Goal: Information Seeking & Learning: Understand process/instructions

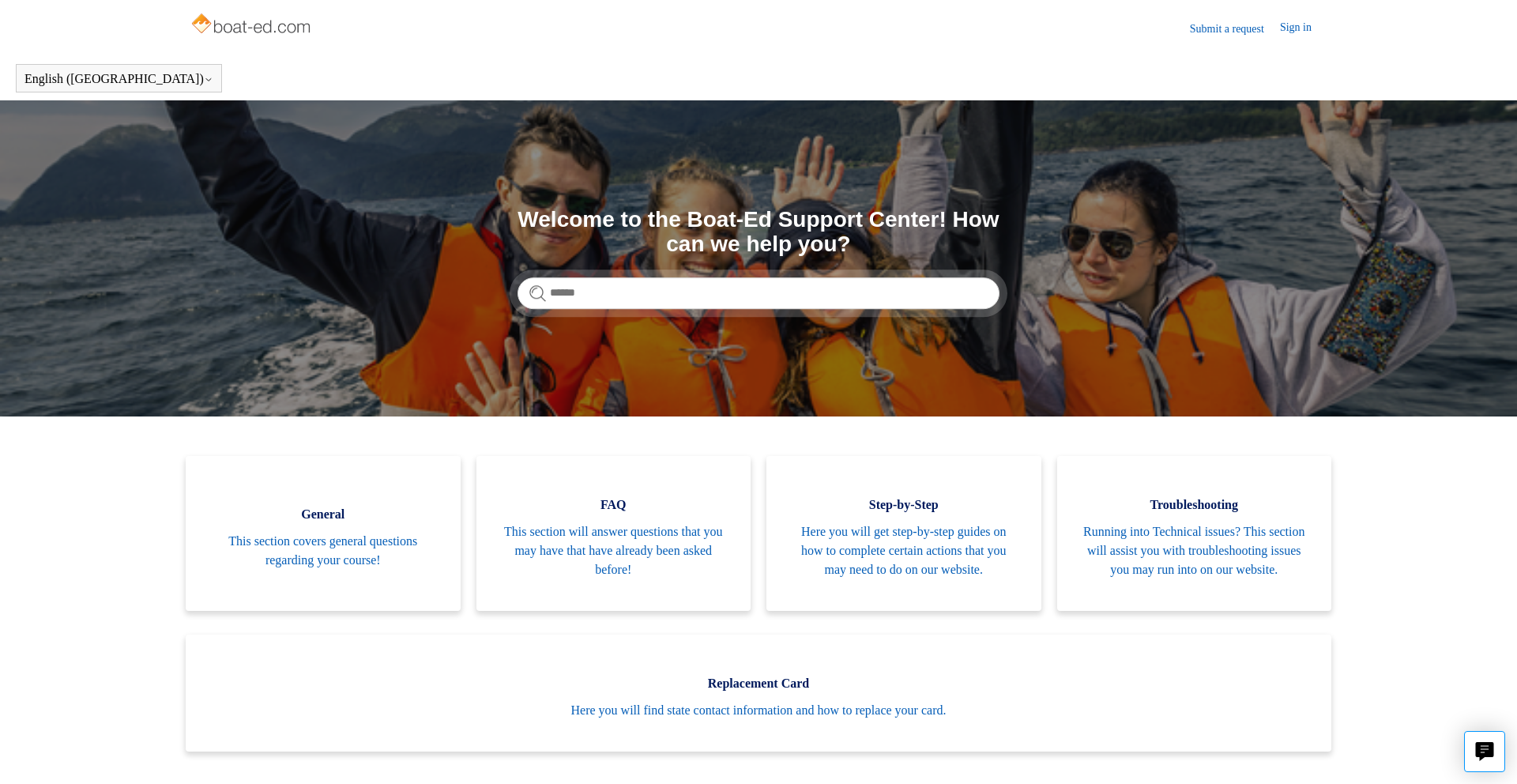
click at [1301, 32] on link "Sign in" at bounding box center [1304, 28] width 48 height 19
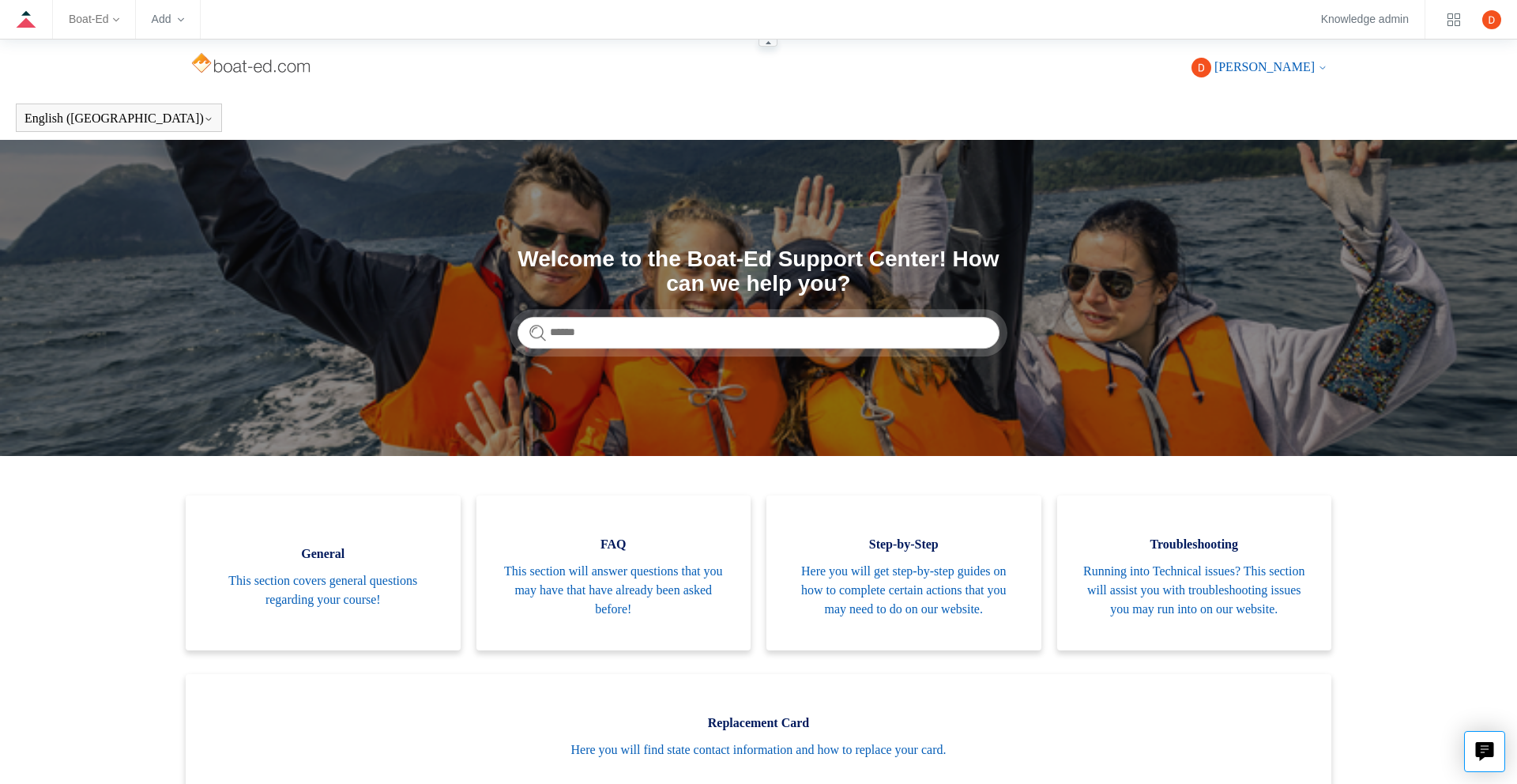
click at [114, 21] on icon at bounding box center [116, 20] width 6 height 6
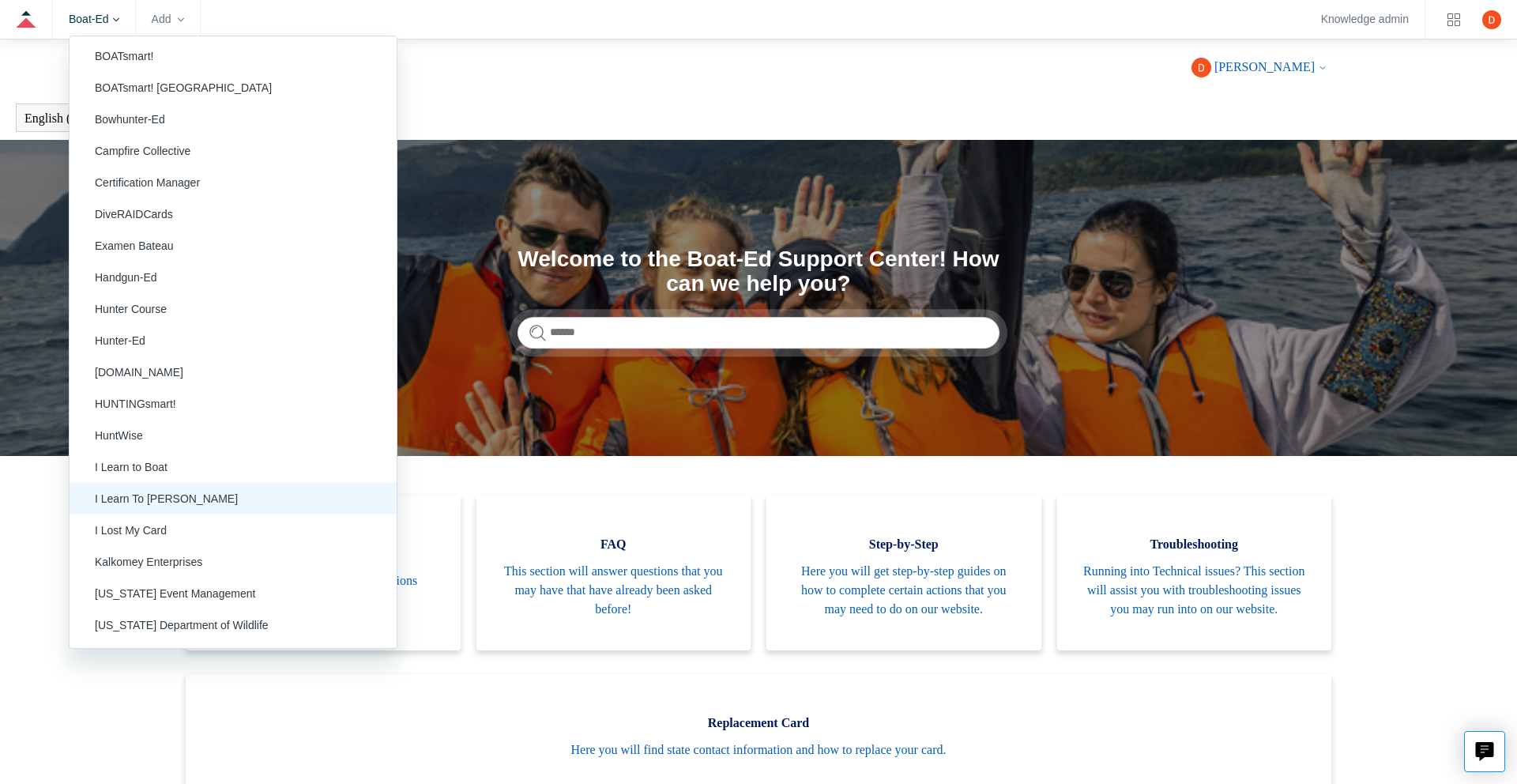
scroll to position [98, 0]
click at [158, 496] on link "I Learn To [PERSON_NAME]" at bounding box center [233, 497] width 327 height 32
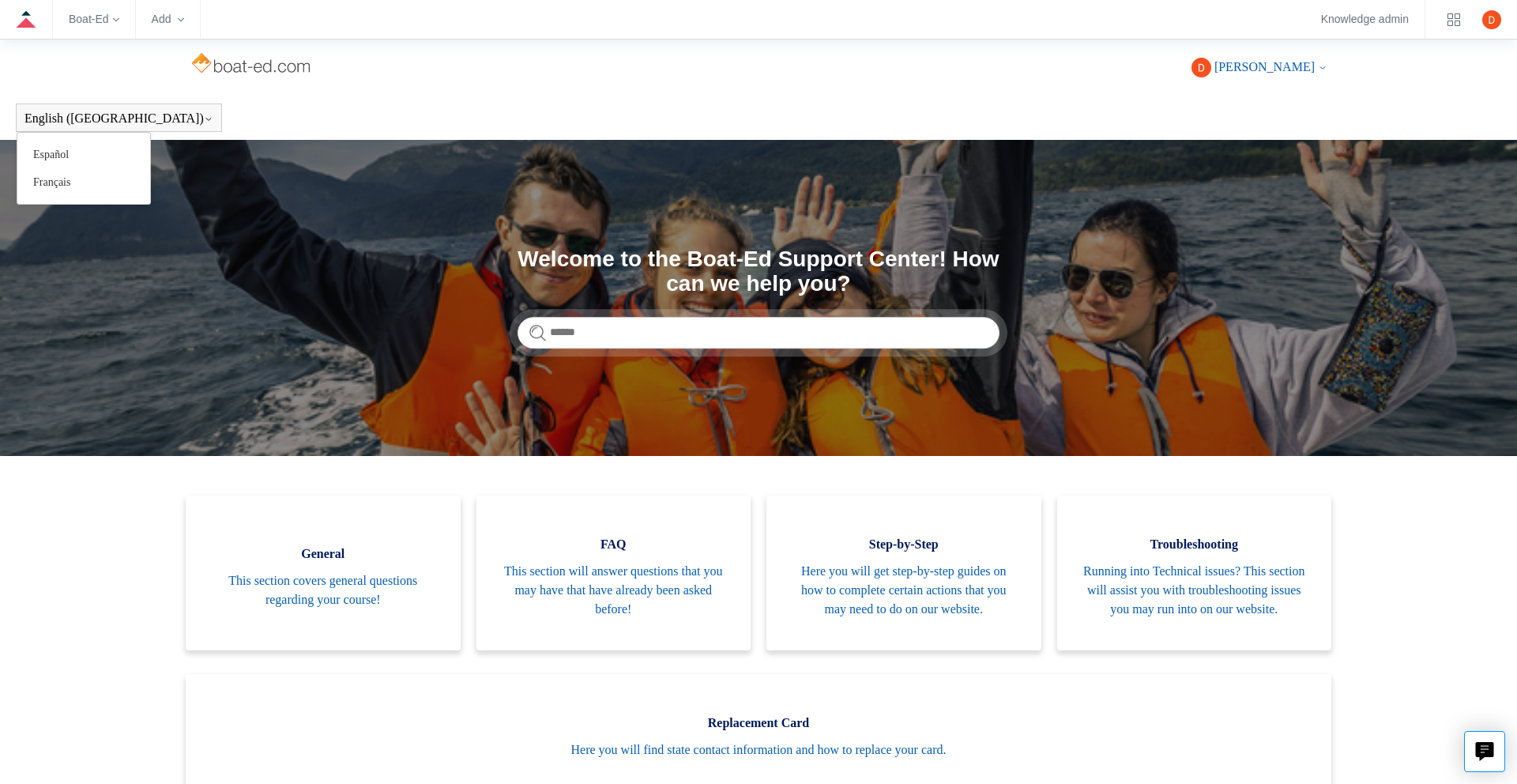
click at [105, 124] on button "English ([GEOGRAPHIC_DATA])" at bounding box center [119, 118] width 189 height 14
click at [122, 17] on zd-hc-navbar "Boat-Ed Add Knowledge admin" at bounding box center [758, 20] width 1517 height 40
click at [119, 18] on icon at bounding box center [116, 19] width 6 height 4
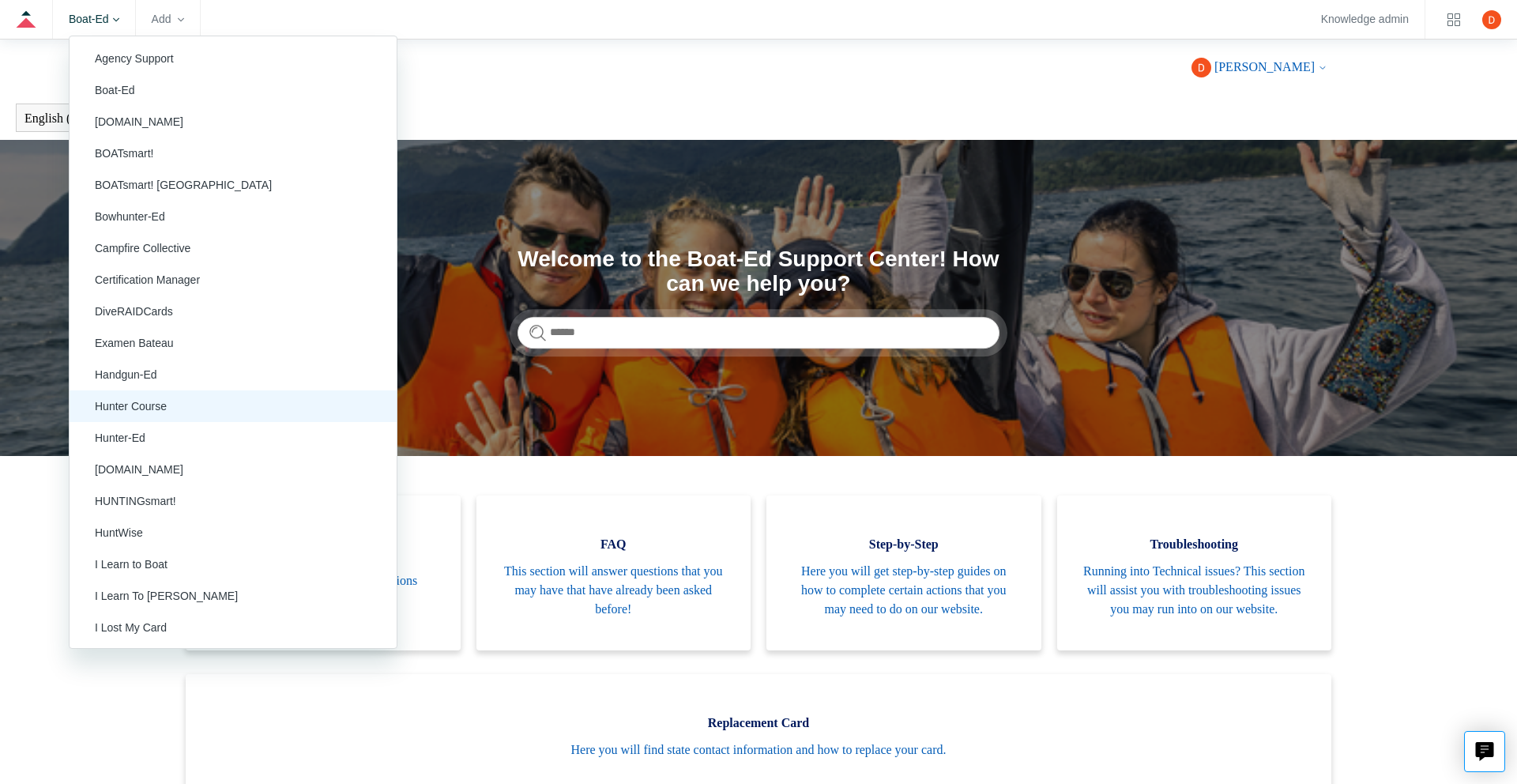
click at [136, 405] on link "Hunter Course" at bounding box center [233, 406] width 327 height 32
click at [117, 23] on zd-hc-trigger "Boat-Ed" at bounding box center [93, 19] width 51 height 9
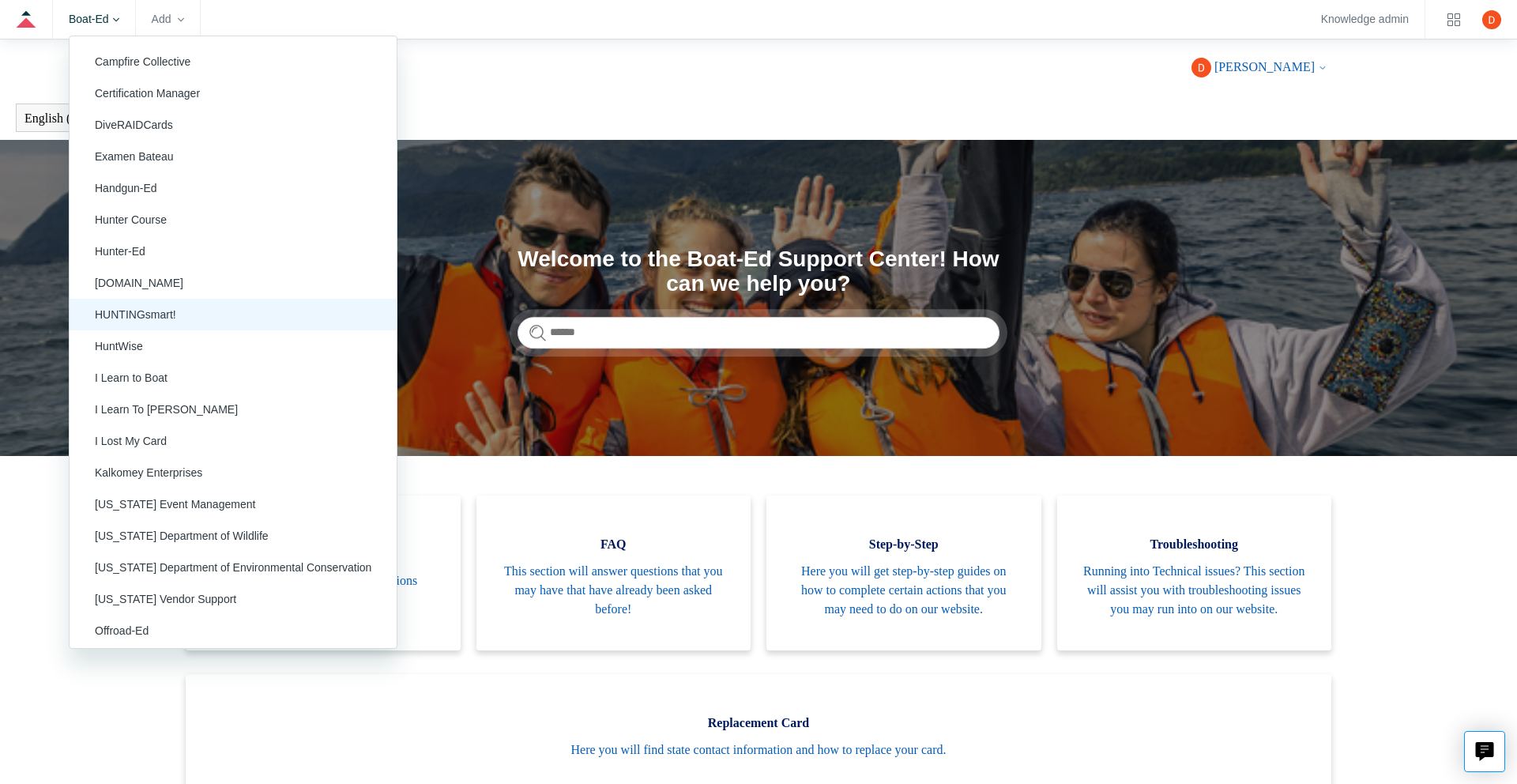
scroll to position [192, 0]
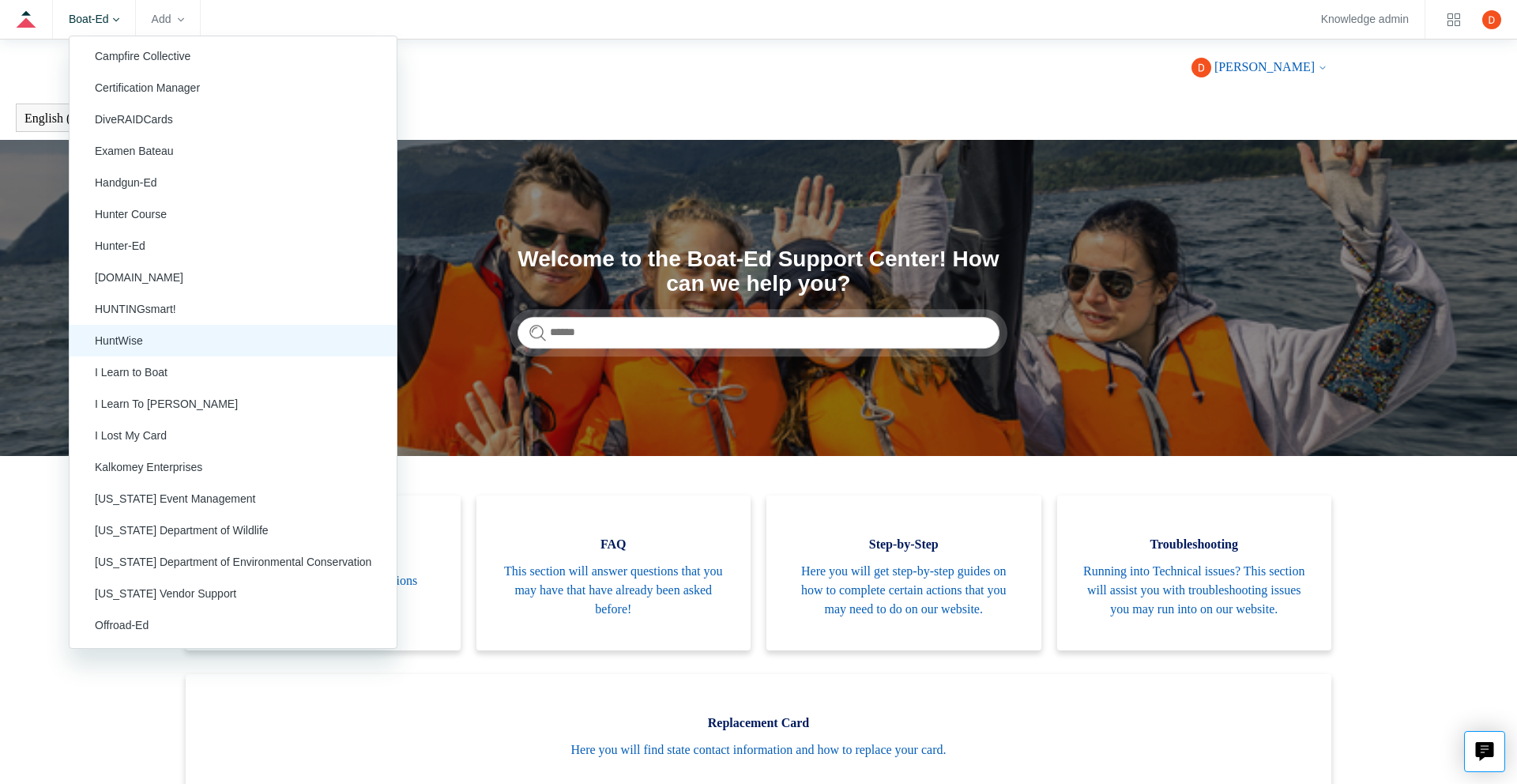
click at [144, 343] on link "HuntWise" at bounding box center [233, 341] width 327 height 32
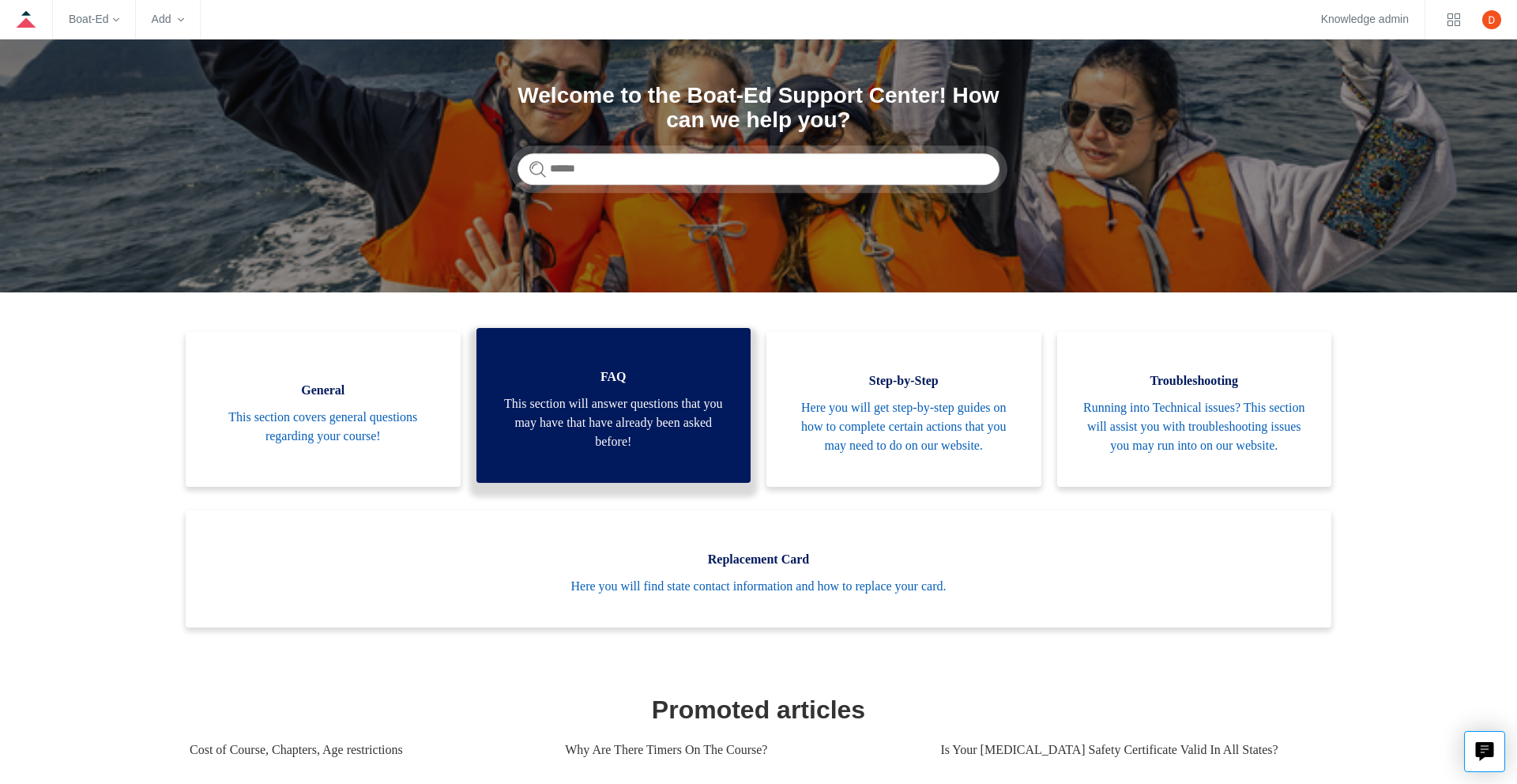
scroll to position [432, 0]
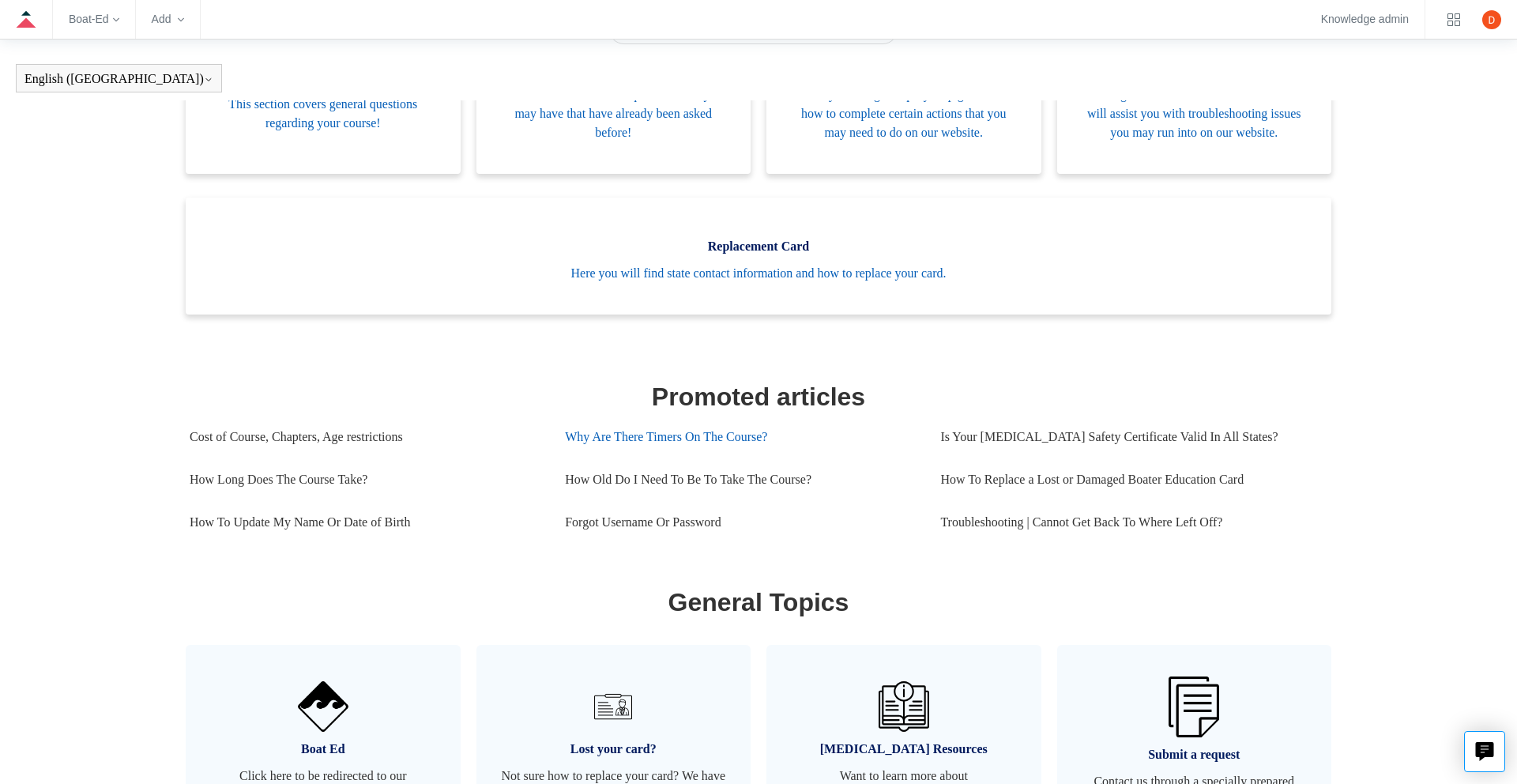
click at [644, 455] on link "Why Are There Timers On The Course?" at bounding box center [741, 436] width 352 height 43
